Goal: Information Seeking & Learning: Check status

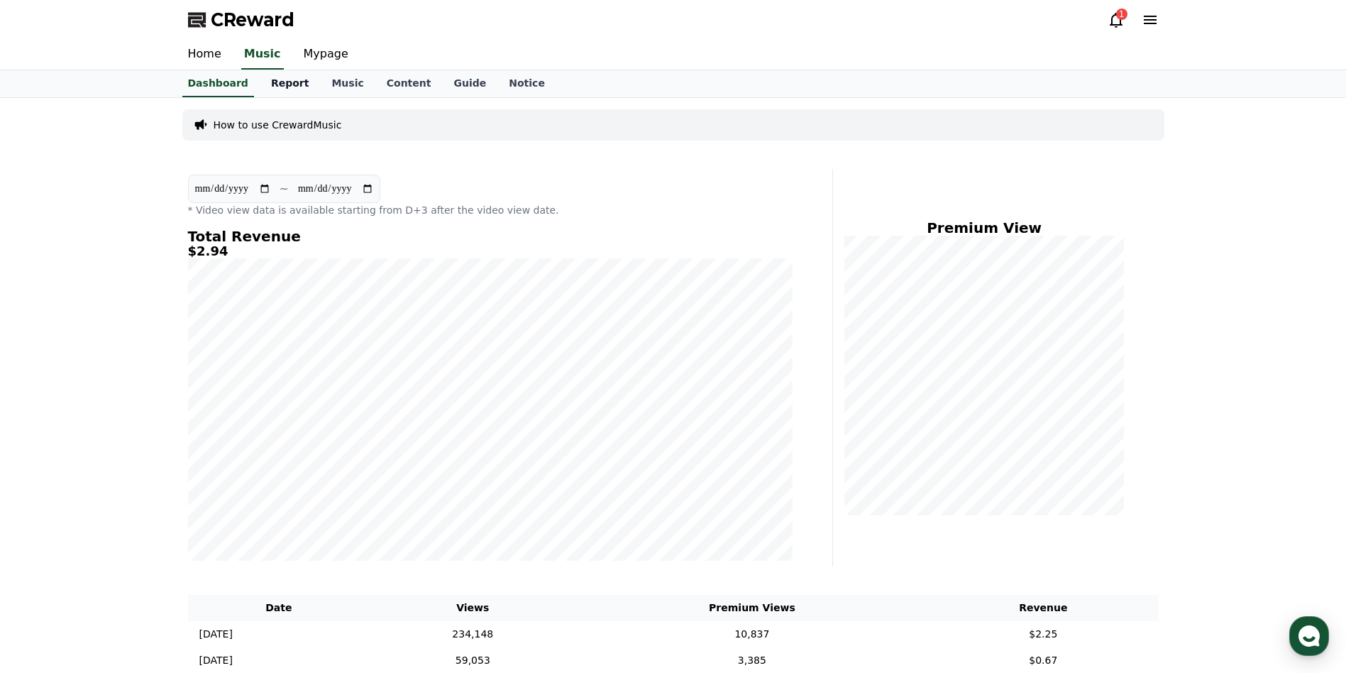
click at [283, 81] on link "Report" at bounding box center [290, 83] width 61 height 27
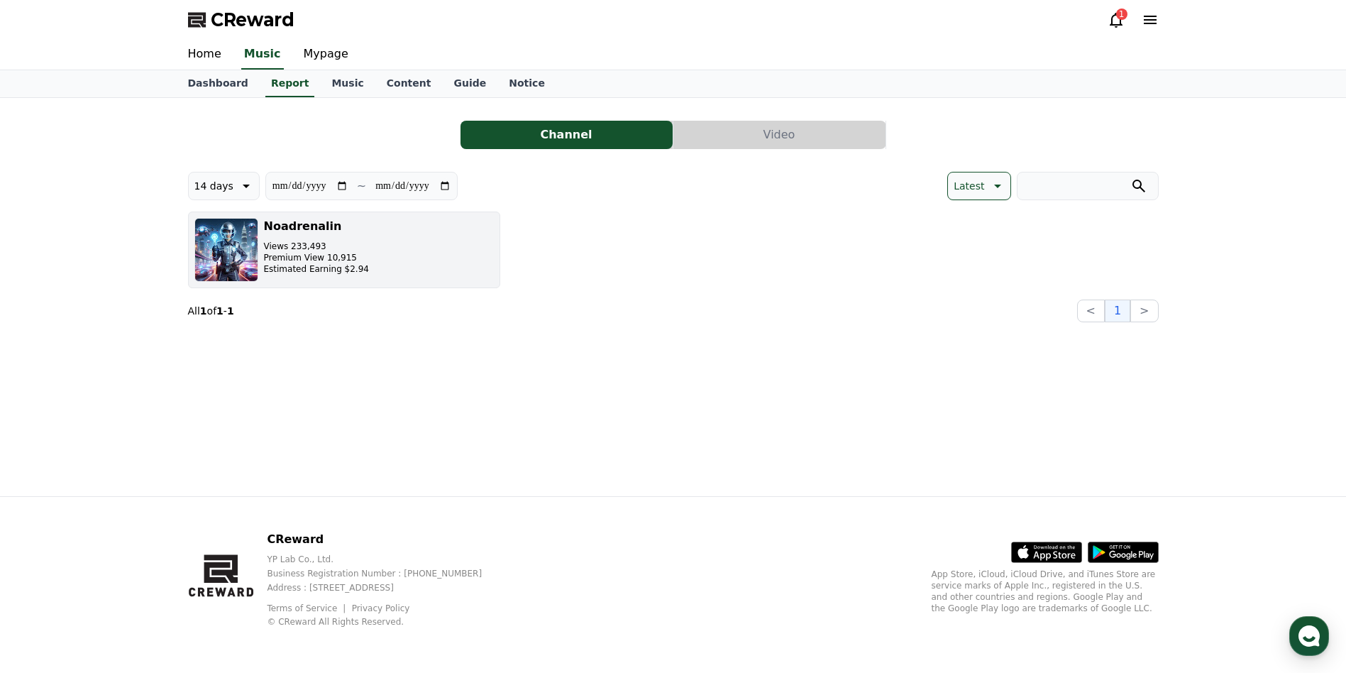
click at [282, 261] on p "Premium View 10,915" at bounding box center [316, 257] width 105 height 11
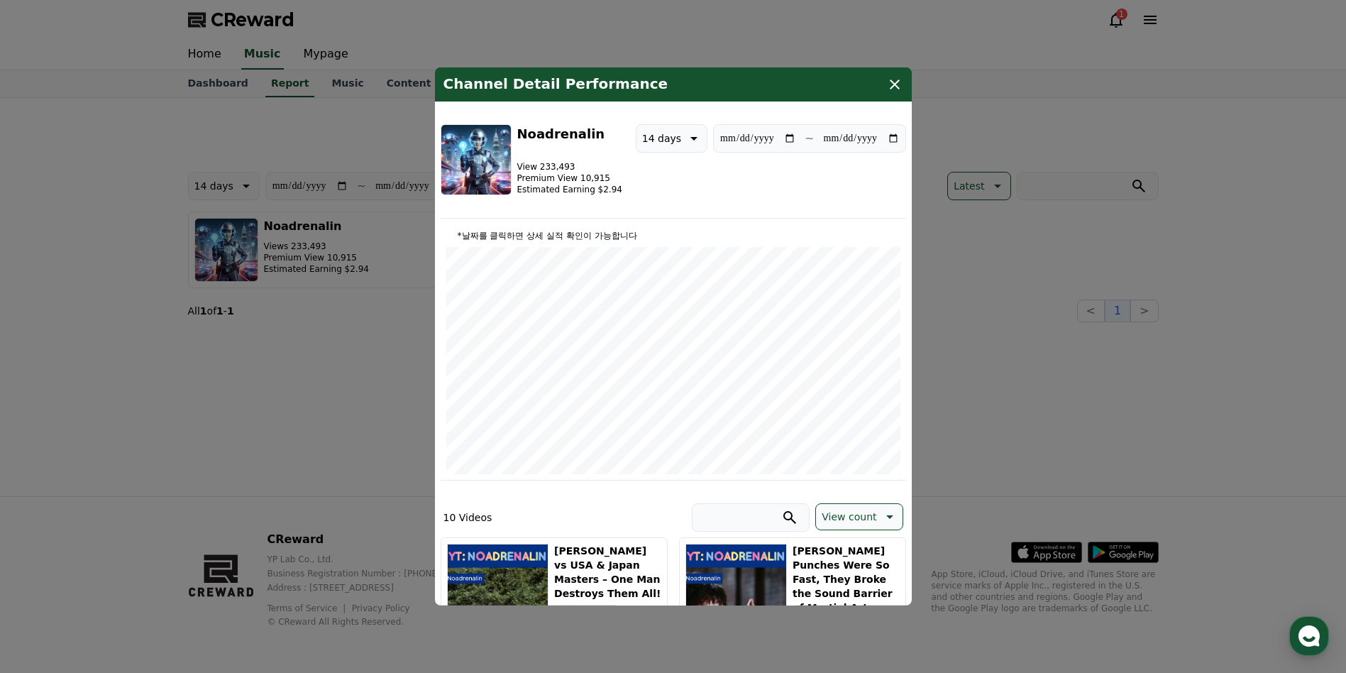
click at [895, 86] on icon "modal" at bounding box center [895, 84] width 10 height 10
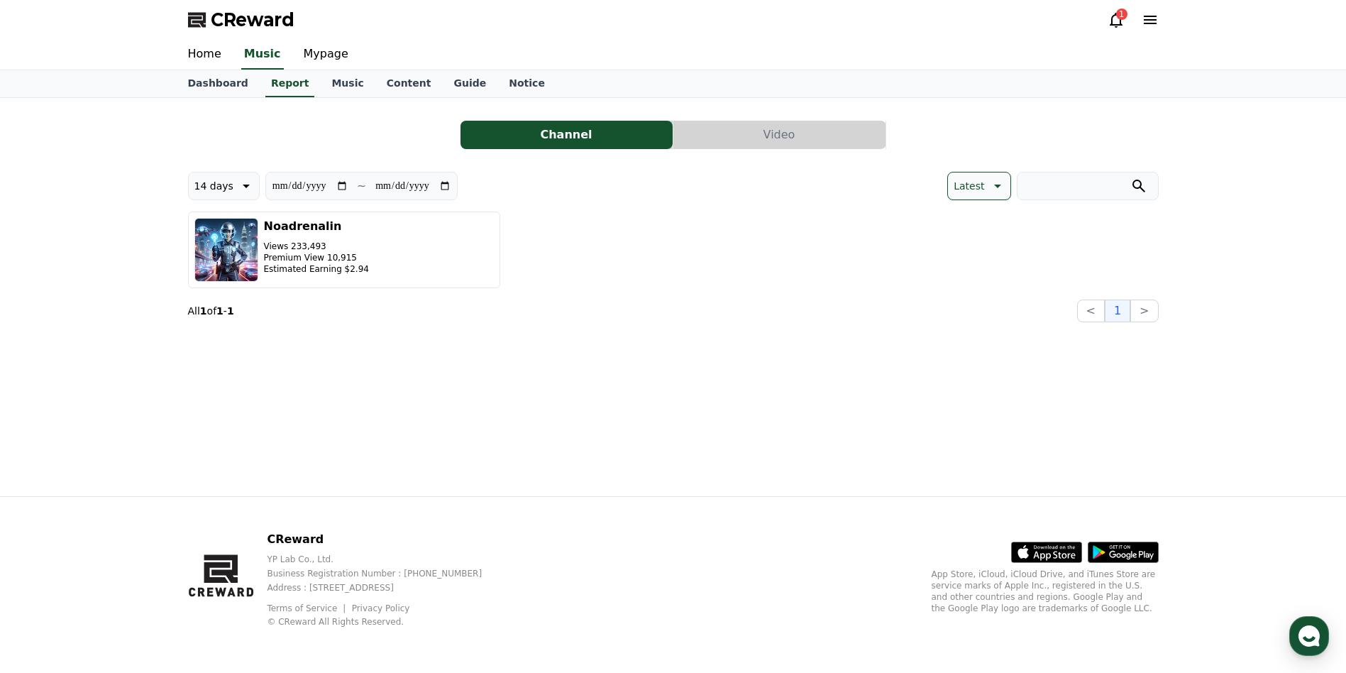
click at [1116, 16] on div "1" at bounding box center [1121, 14] width 11 height 11
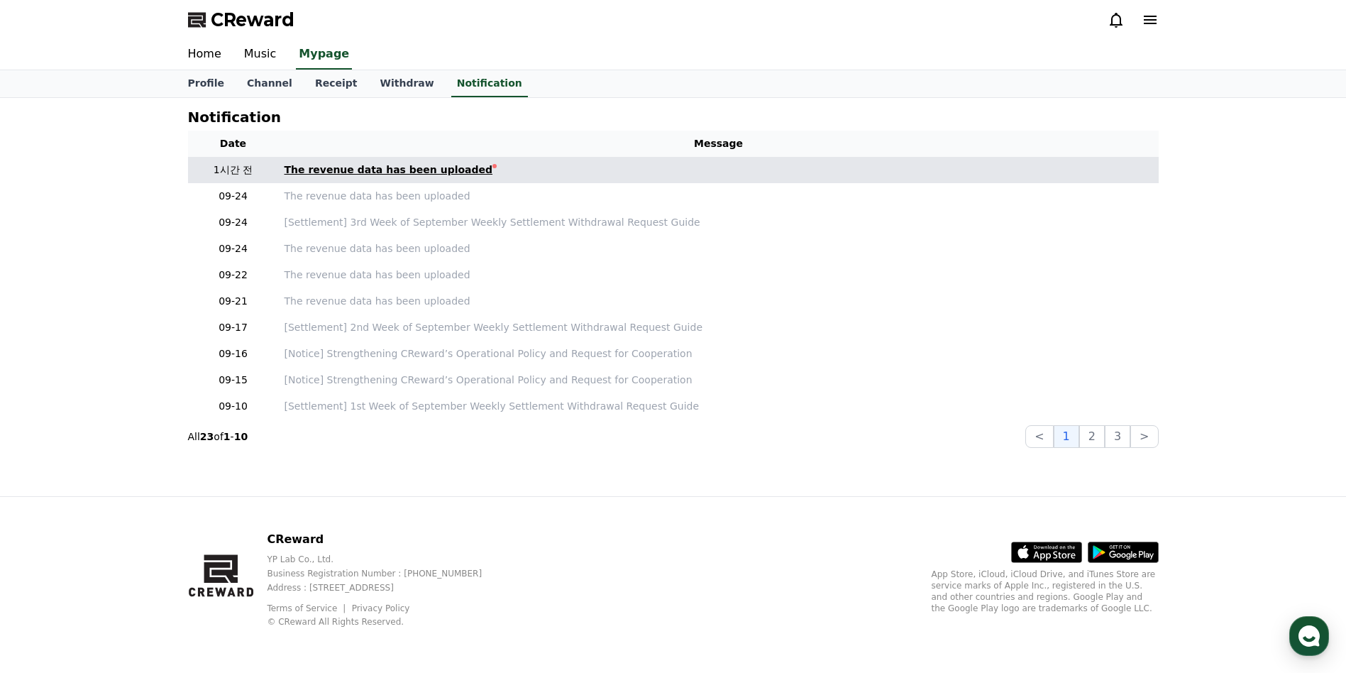
click at [375, 170] on div "The revenue data has been uploaded" at bounding box center [388, 169] width 209 height 15
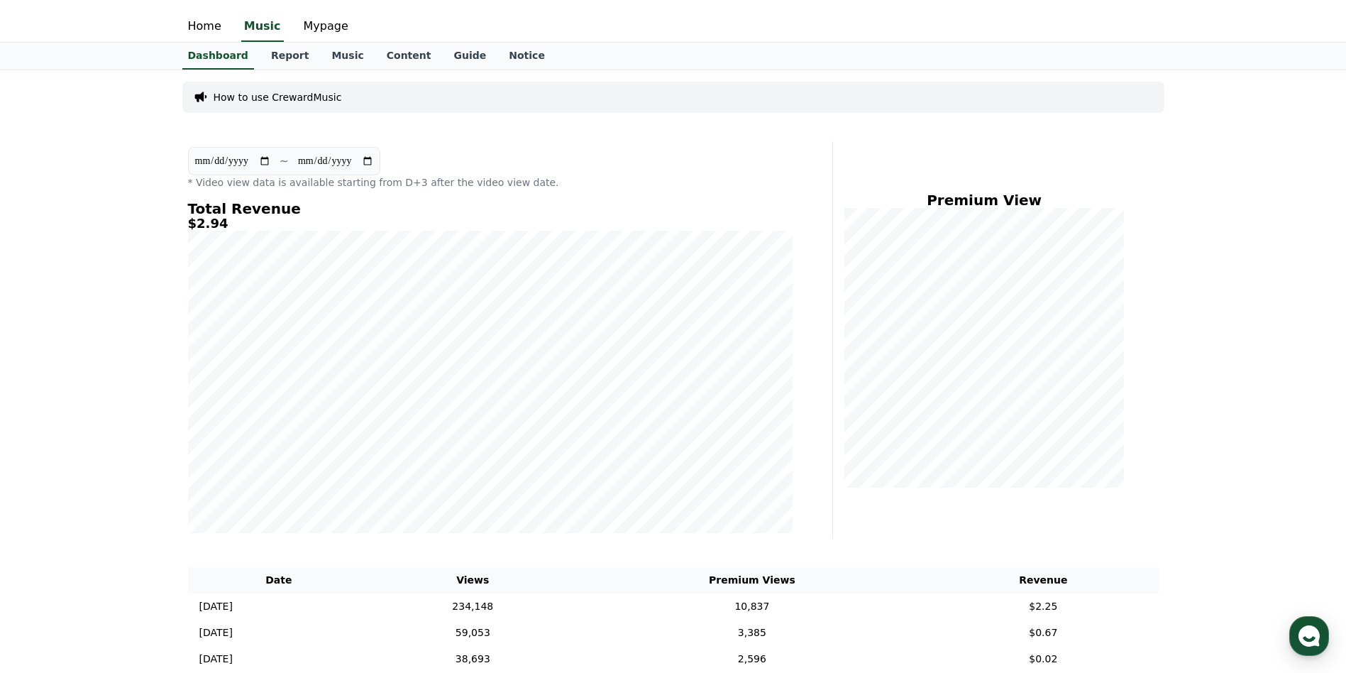
scroll to position [142, 0]
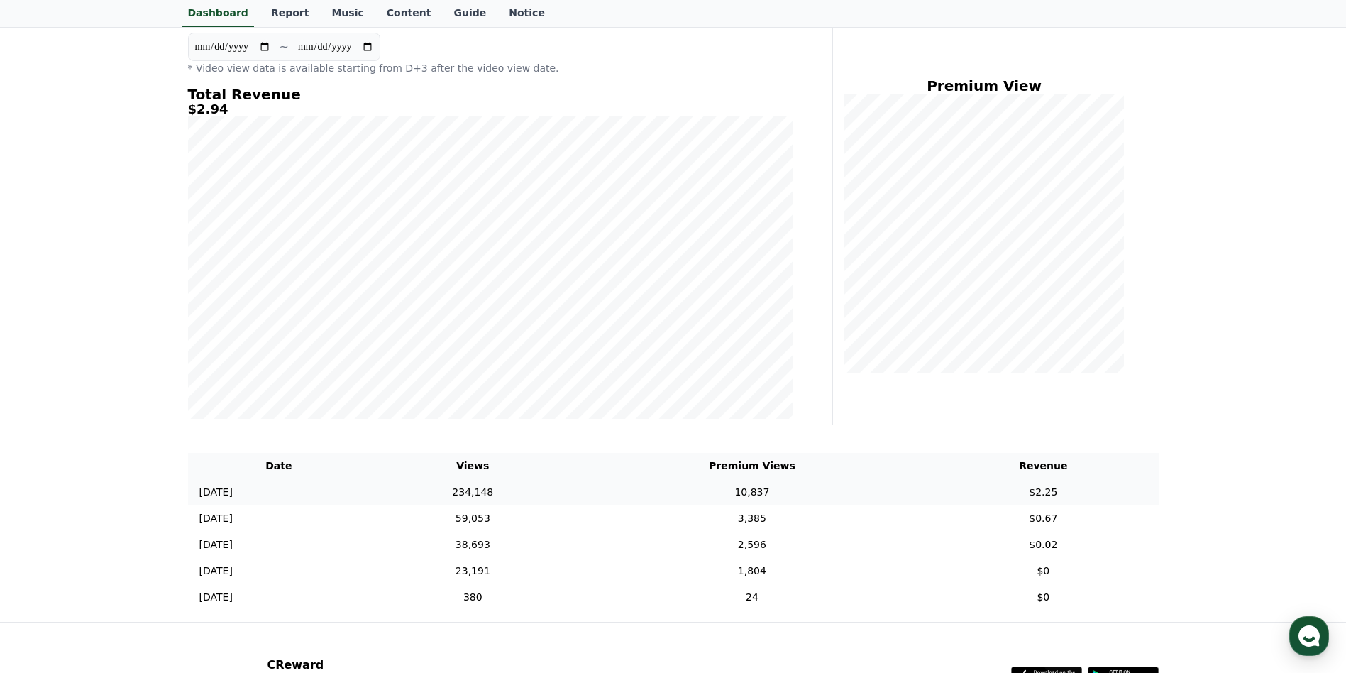
click at [335, 482] on td "[DATE] 09/23" at bounding box center [279, 492] width 182 height 26
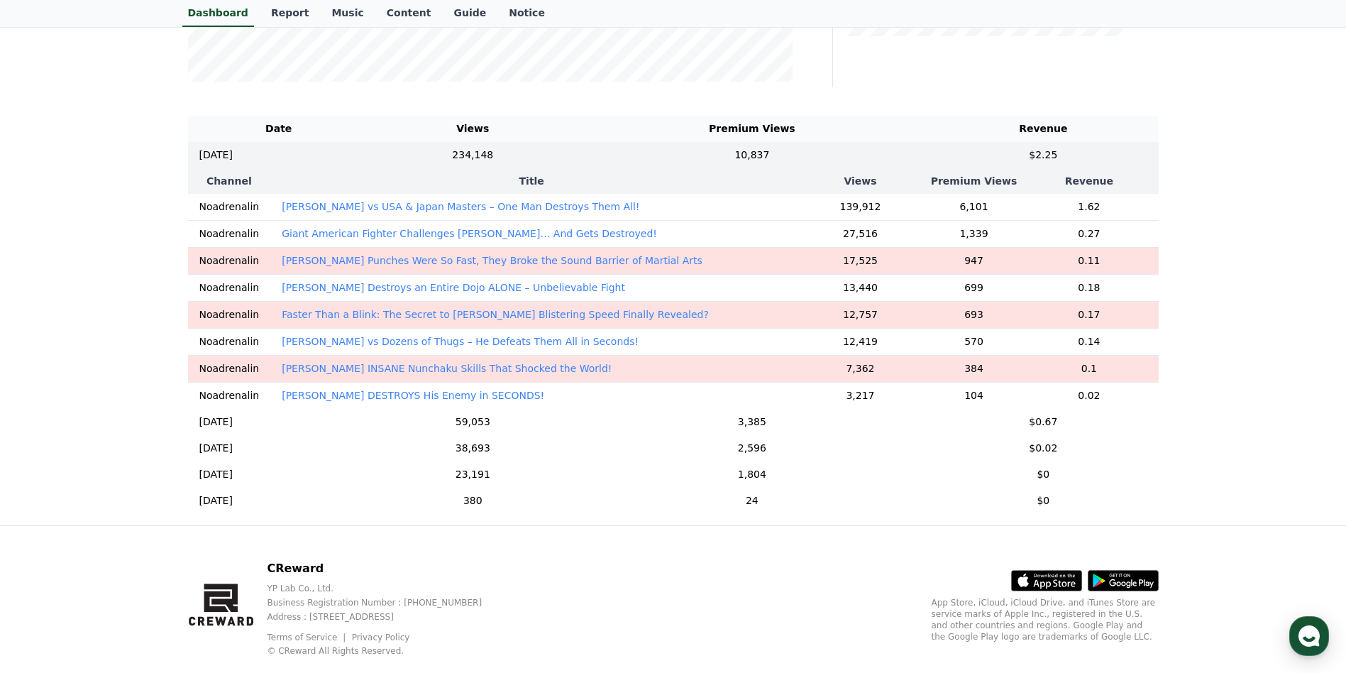
scroll to position [497, 0]
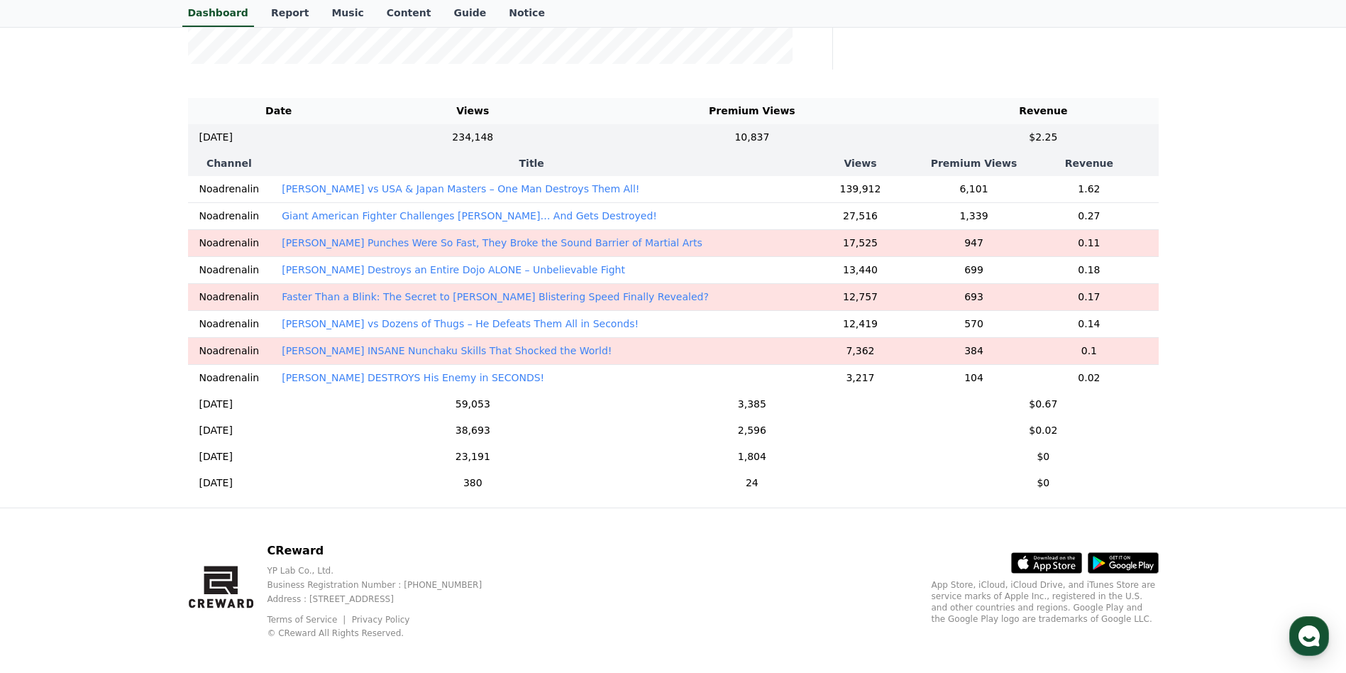
click at [386, 194] on p "[PERSON_NAME] vs USA & Japan Masters – One Man Destroys Them All!" at bounding box center [461, 189] width 358 height 14
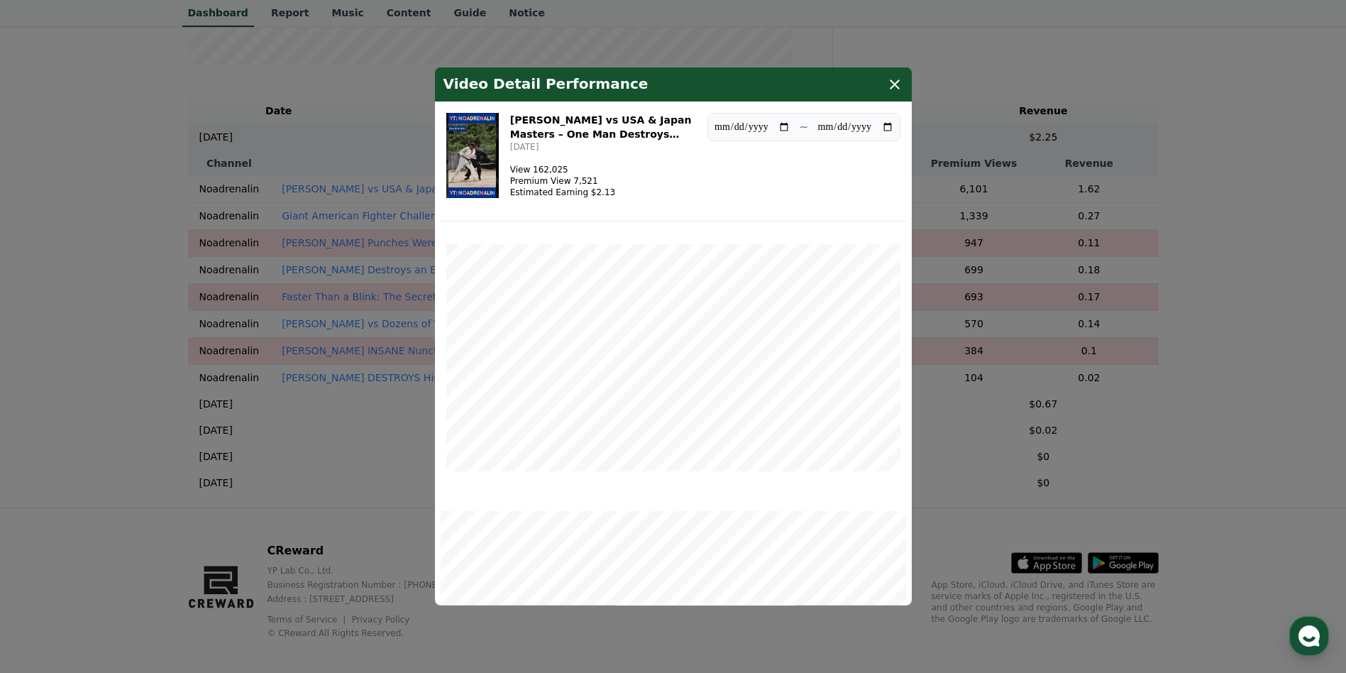
click at [902, 76] on icon "modal" at bounding box center [894, 84] width 17 height 17
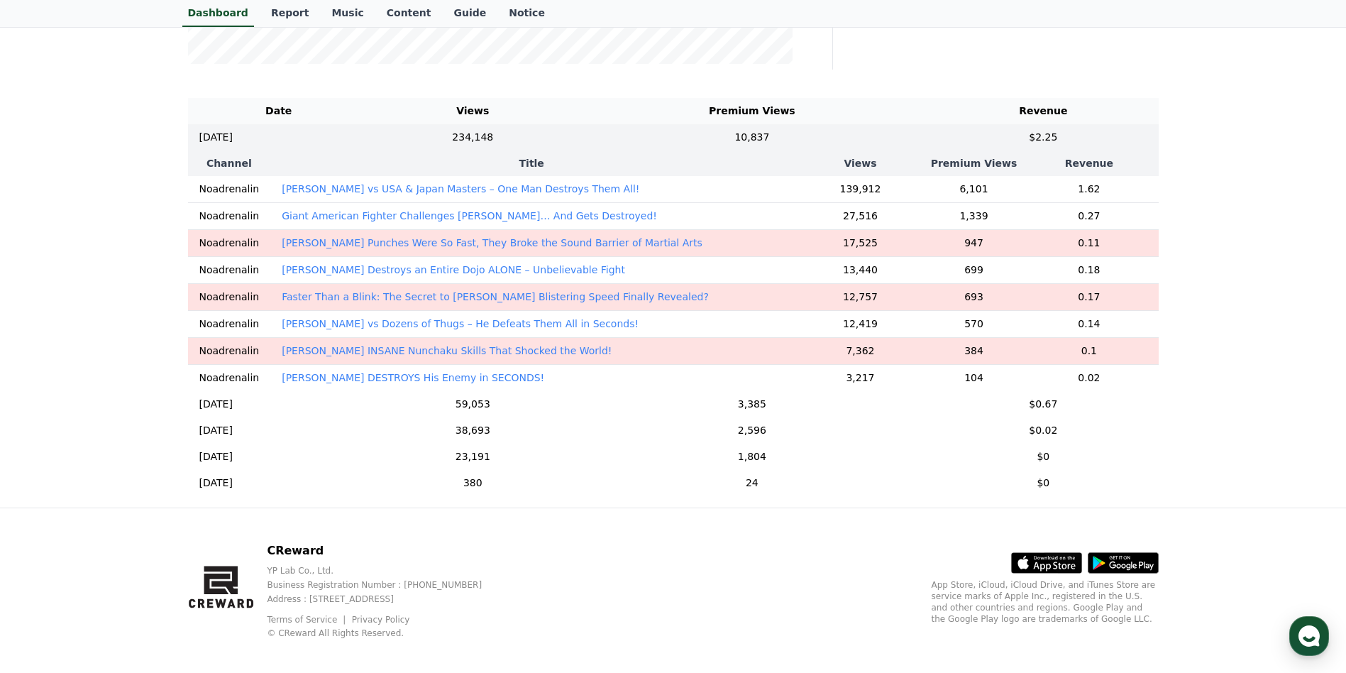
click at [437, 193] on p "[PERSON_NAME] vs USA & Japan Masters – One Man Destroys Them All!" at bounding box center [461, 189] width 358 height 14
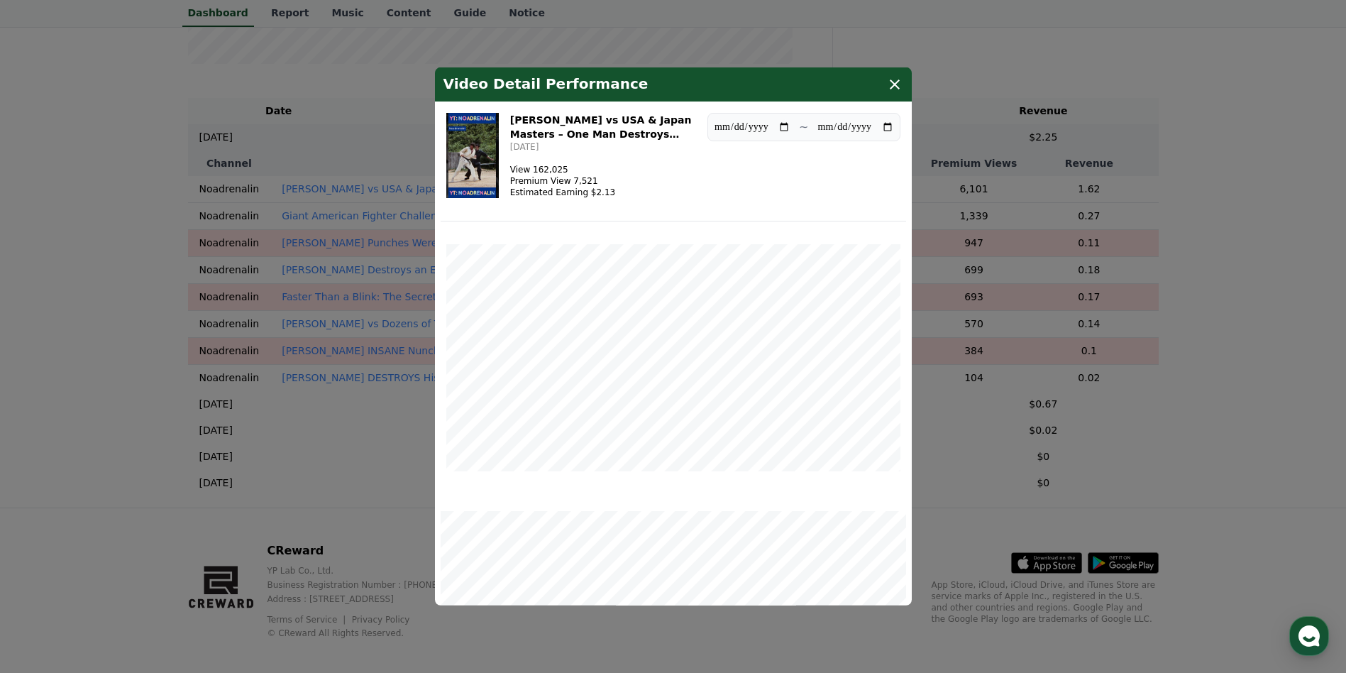
click at [596, 124] on h3 "[PERSON_NAME] vs USA & Japan Masters – One Man Destroys Them All!" at bounding box center [603, 127] width 186 height 28
click at [479, 162] on img "modal" at bounding box center [472, 155] width 52 height 85
click at [897, 87] on icon "modal" at bounding box center [895, 84] width 10 height 10
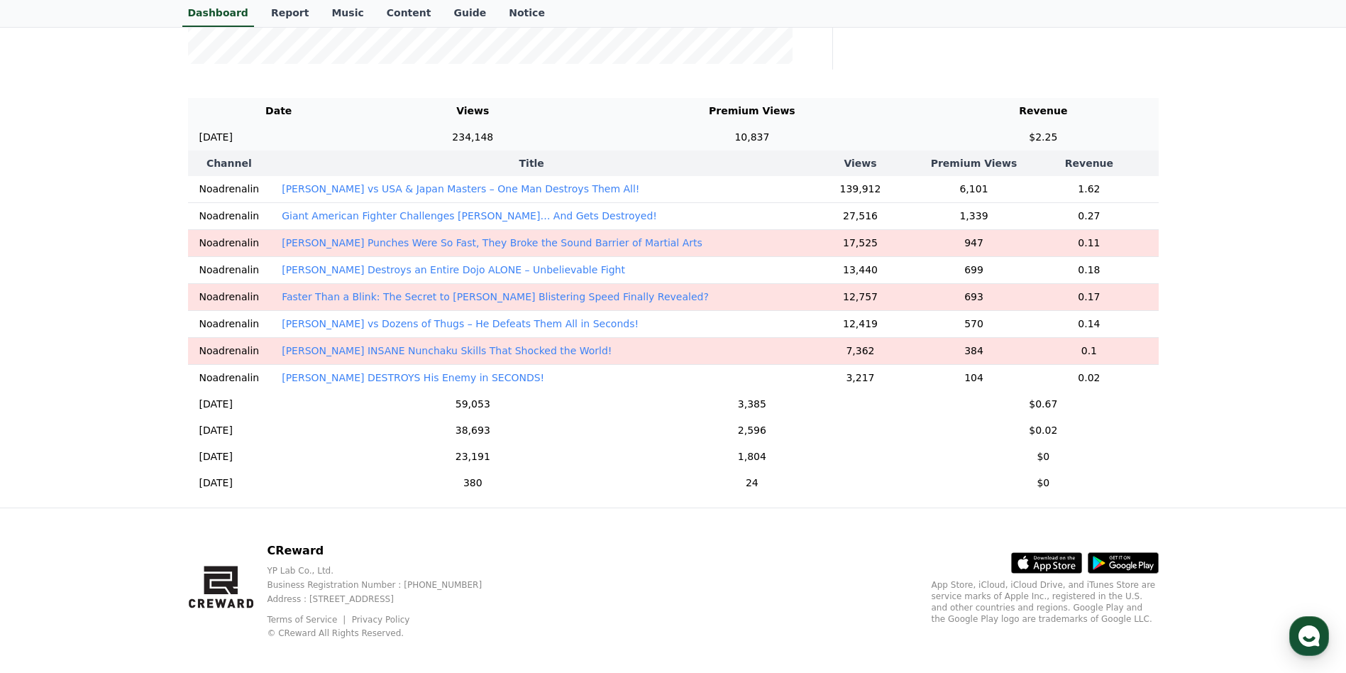
click at [370, 128] on td "[DATE] 09/23" at bounding box center [279, 137] width 182 height 26
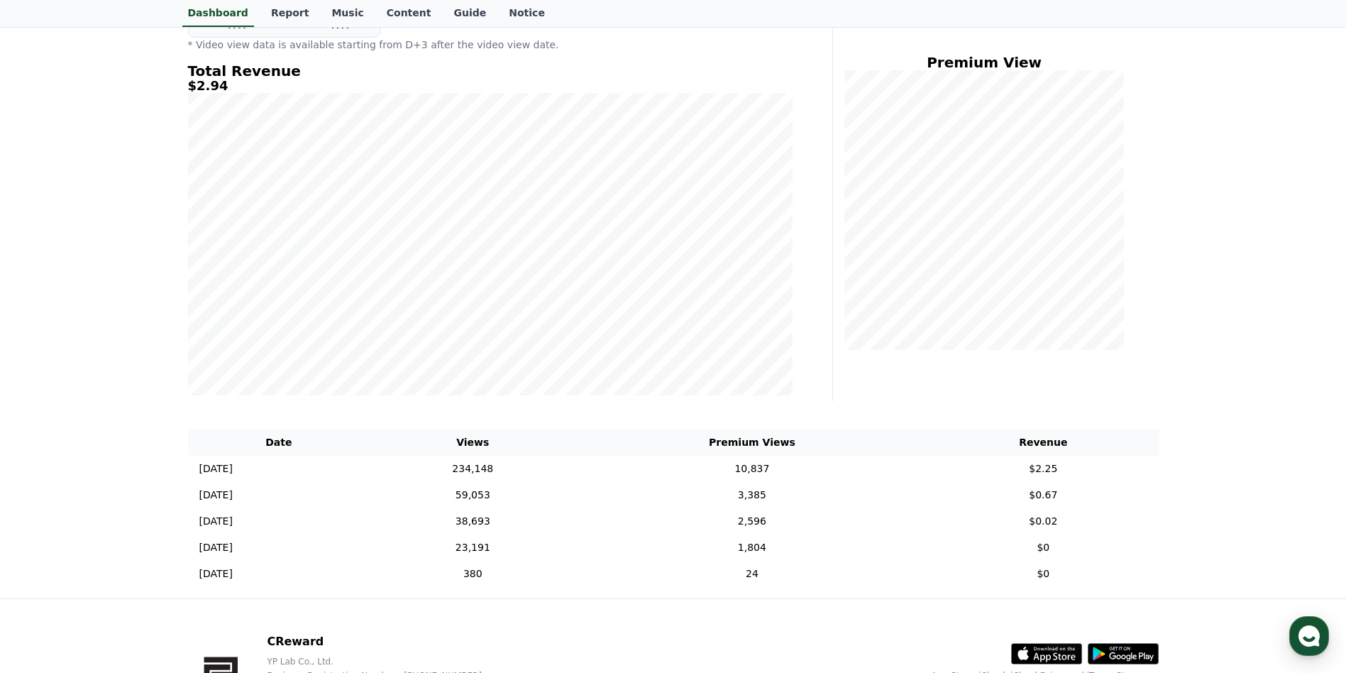
scroll to position [126, 0]
